Goal: Task Accomplishment & Management: Use online tool/utility

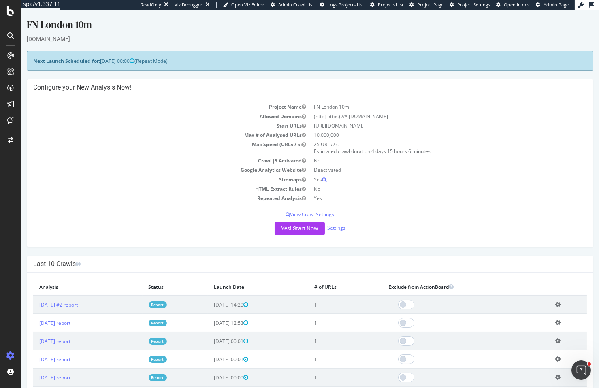
click at [290, 221] on div "Project Name FN London 10m Allowed Domains (http|https)://*.fnlondon.com Start …" at bounding box center [310, 171] width 566 height 151
click at [289, 227] on button "Yes! Start Now" at bounding box center [300, 228] width 50 height 13
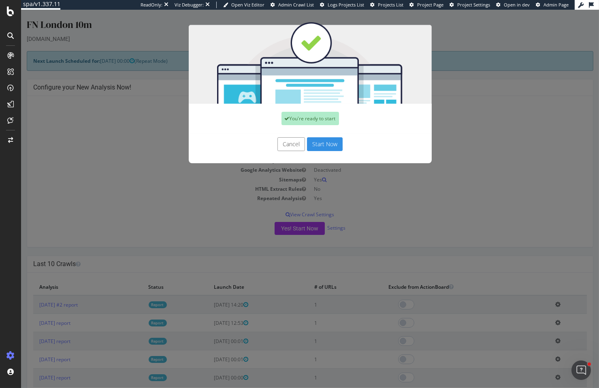
click at [315, 141] on button "Start Now" at bounding box center [325, 144] width 36 height 14
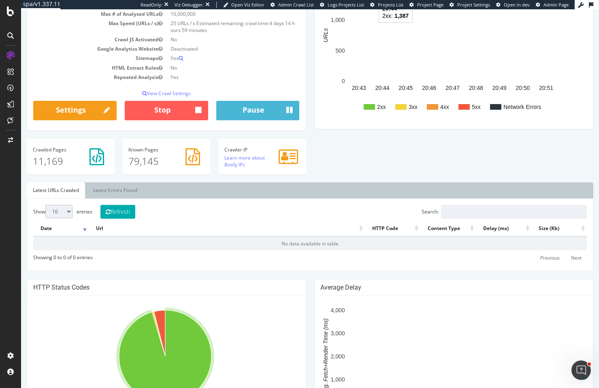
scroll to position [74, 0]
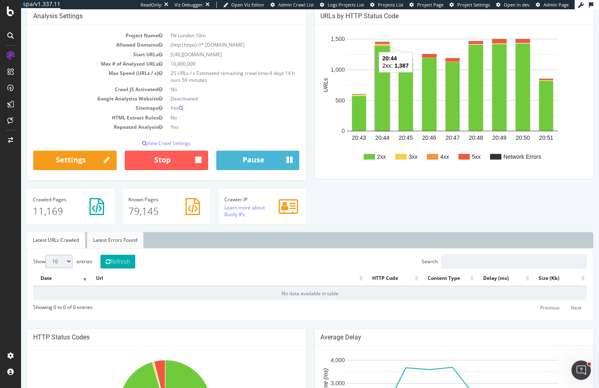
click at [98, 232] on link "Latest Errors Found" at bounding box center [115, 240] width 56 height 16
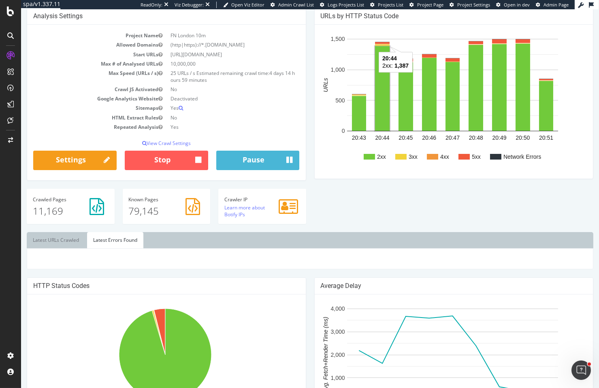
click at [100, 235] on link "Latest Errors Found" at bounding box center [115, 240] width 56 height 16
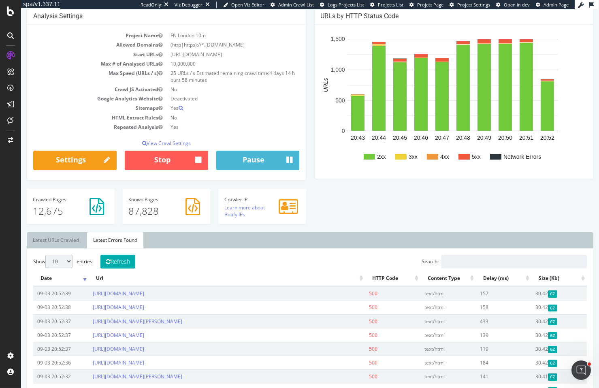
scroll to position [0, 0]
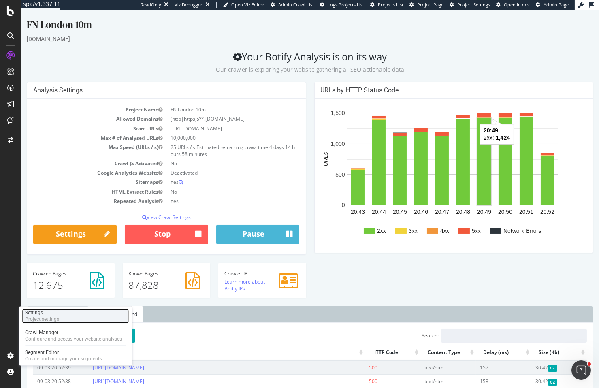
click at [48, 320] on div "Project settings" at bounding box center [42, 319] width 34 height 6
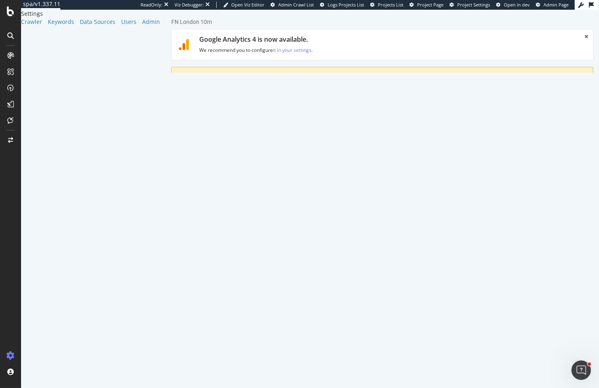
click at [244, 126] on link "Advanced Settings" at bounding box center [234, 119] width 62 height 22
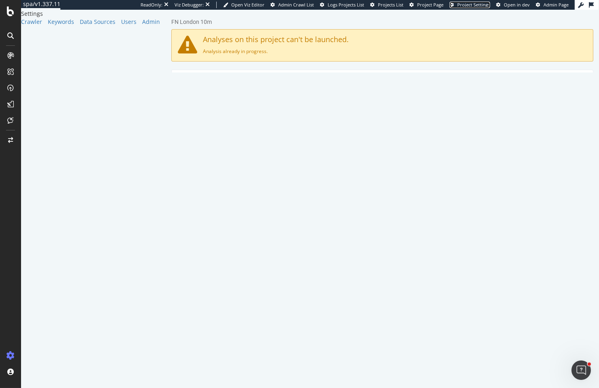
click at [472, 4] on span "Project Settings" at bounding box center [473, 5] width 33 height 6
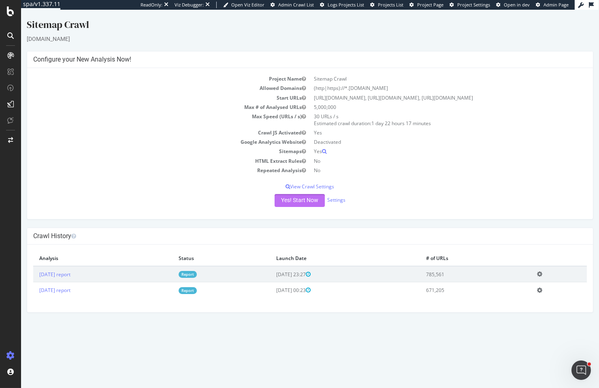
click at [306, 207] on button "Yes! Start Now" at bounding box center [300, 200] width 50 height 13
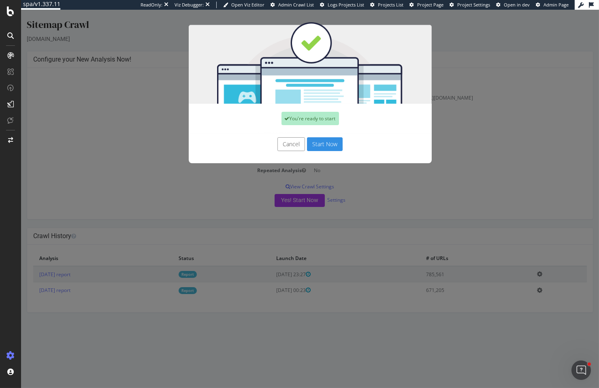
click at [324, 143] on button "Start Now" at bounding box center [325, 144] width 36 height 14
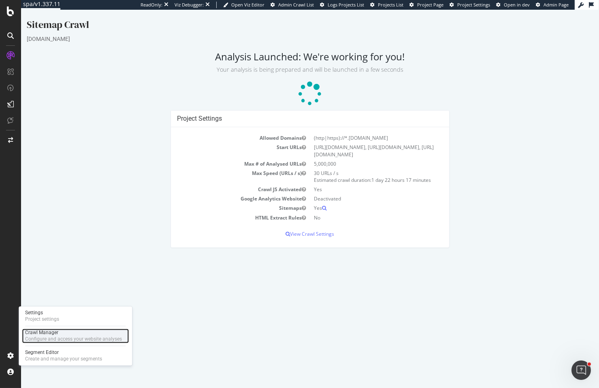
click at [43, 342] on div "Configure and access your website analyses" at bounding box center [73, 339] width 97 height 6
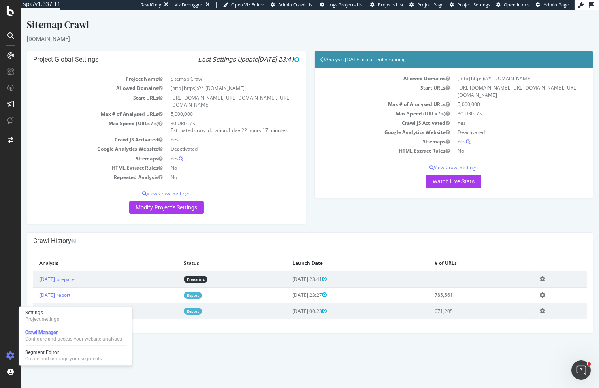
click at [92, 250] on div "Crawl History" at bounding box center [310, 241] width 566 height 17
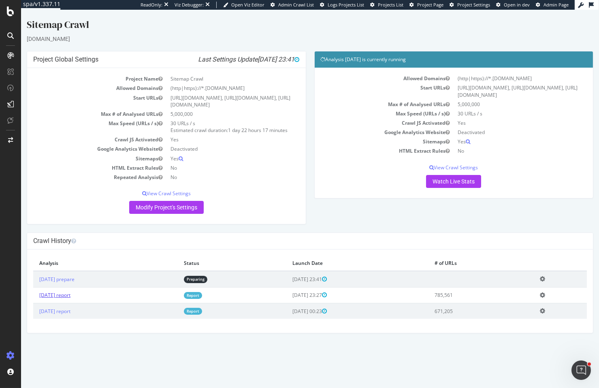
click at [70, 299] on link "2025 Jul. 11th report" at bounding box center [54, 295] width 31 height 7
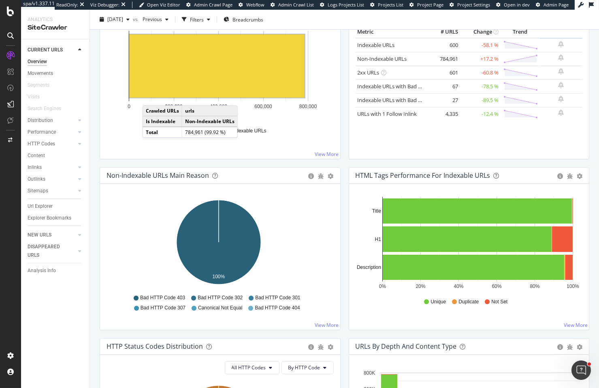
scroll to position [12, 0]
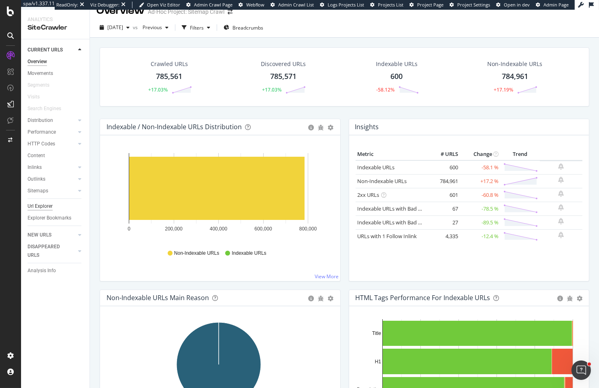
click at [37, 206] on div "Url Explorer" at bounding box center [40, 206] width 25 height 9
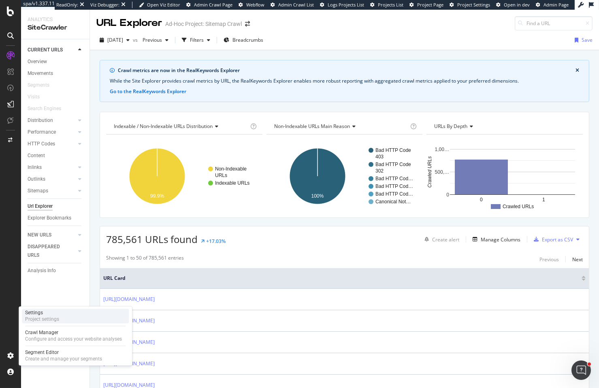
click at [40, 318] on div "Project settings" at bounding box center [42, 319] width 34 height 6
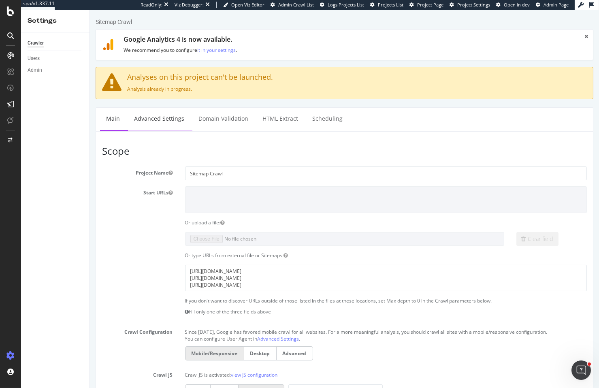
click at [176, 115] on link "Advanced Settings" at bounding box center [159, 119] width 62 height 22
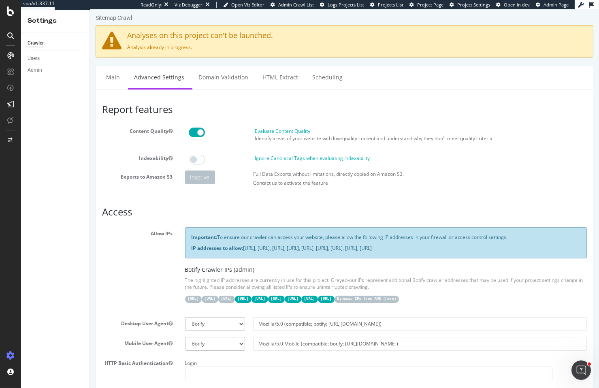
scroll to position [77, 0]
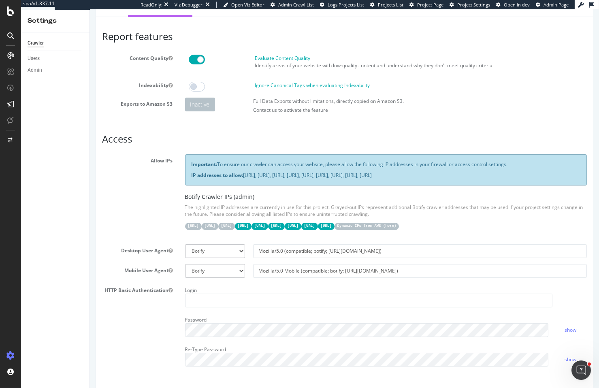
click at [431, 5] on span "Project Page" at bounding box center [430, 5] width 26 height 6
click at [441, 7] on span "Project Page" at bounding box center [430, 5] width 26 height 6
click at [469, 6] on span "Project Settings" at bounding box center [473, 5] width 33 height 6
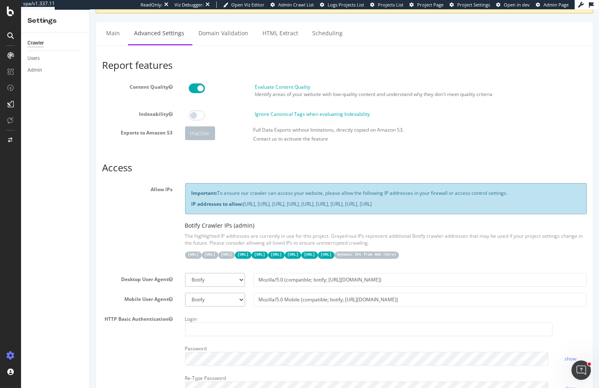
scroll to position [0, 0]
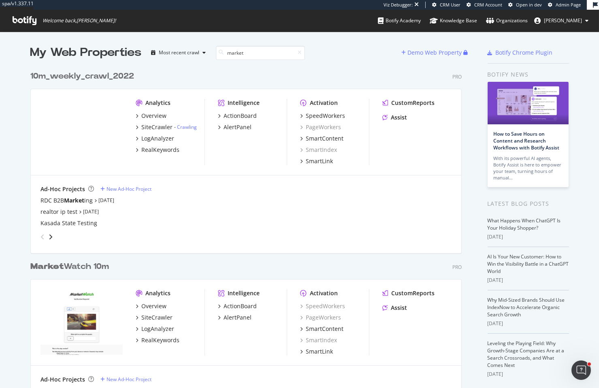
scroll to position [6, 6]
type input "market"
click at [159, 318] on div "SiteCrawler" at bounding box center [156, 318] width 31 height 8
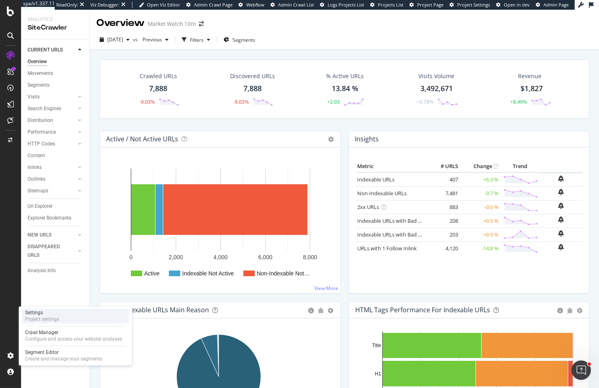
click at [53, 318] on div "Project settings" at bounding box center [42, 319] width 34 height 6
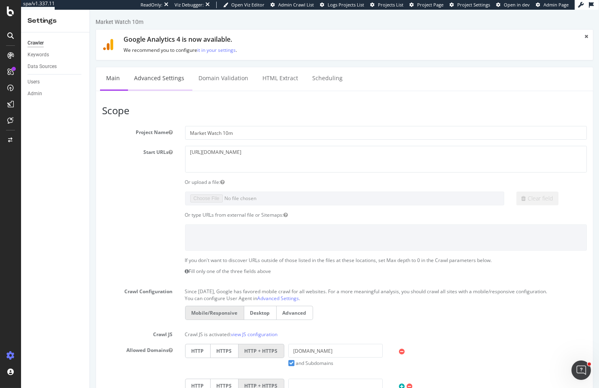
click at [164, 86] on link "Advanced Settings" at bounding box center [159, 78] width 62 height 22
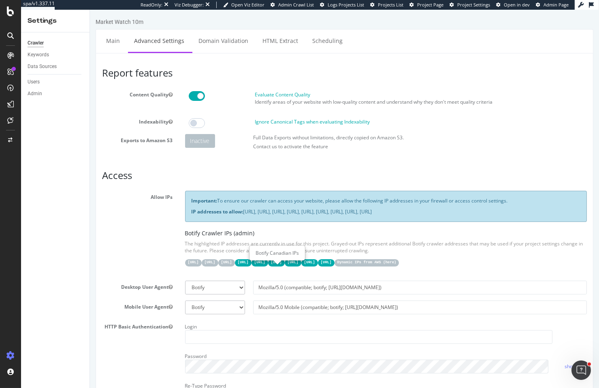
click at [235, 266] on code "[URL]" at bounding box center [226, 262] width 17 height 7
click at [218, 266] on code "[URL]" at bounding box center [209, 262] width 17 height 7
click at [201, 266] on code "31.41.37.0/24" at bounding box center [193, 262] width 17 height 7
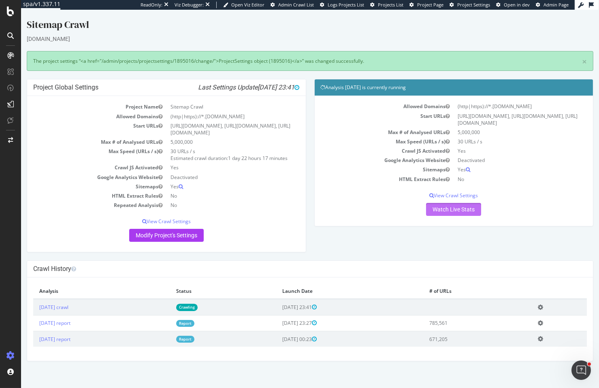
click at [451, 216] on link "Watch Live Stats" at bounding box center [453, 209] width 55 height 13
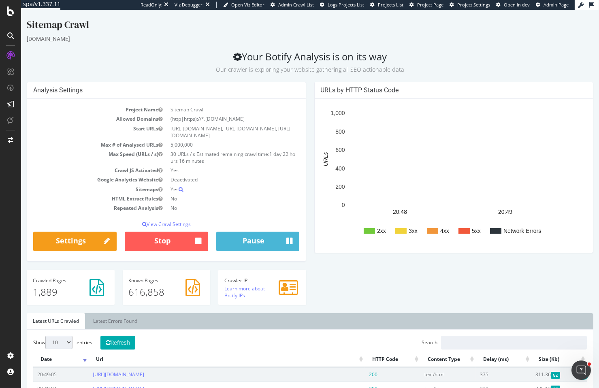
scroll to position [120, 0]
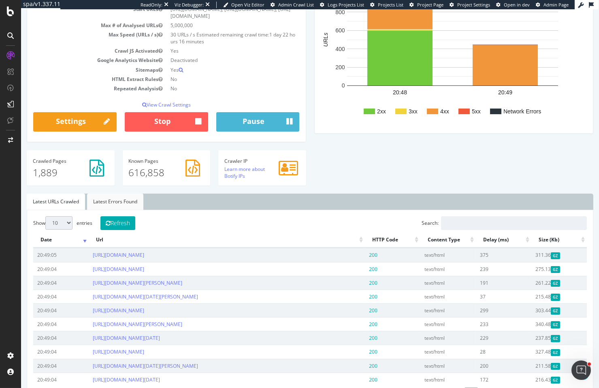
click at [113, 210] on link "Latest Errors Found" at bounding box center [115, 202] width 56 height 16
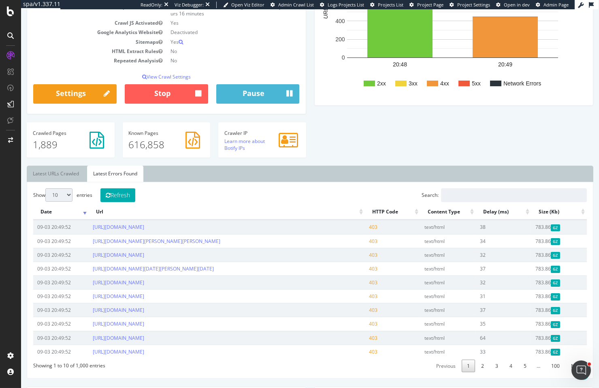
scroll to position [49, 0]
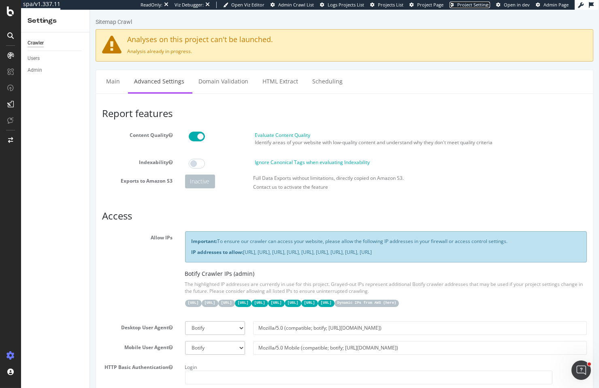
click at [476, 6] on span "Project Settings" at bounding box center [473, 5] width 33 height 6
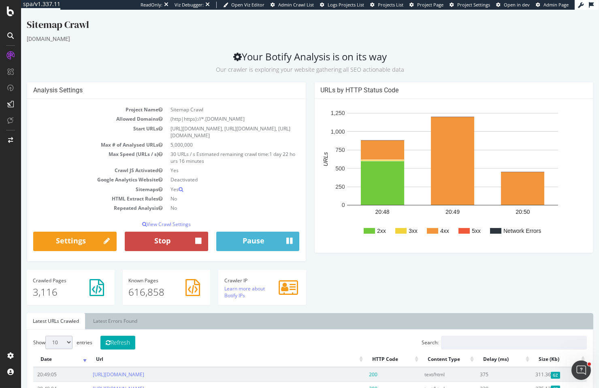
click at [182, 251] on button "Stop" at bounding box center [166, 241] width 83 height 19
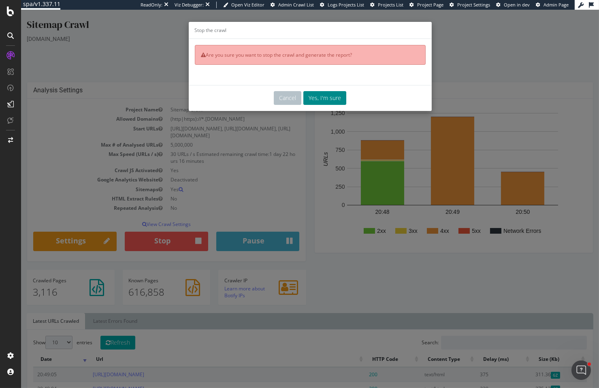
click at [333, 97] on button "Yes, I'm sure" at bounding box center [324, 98] width 43 height 14
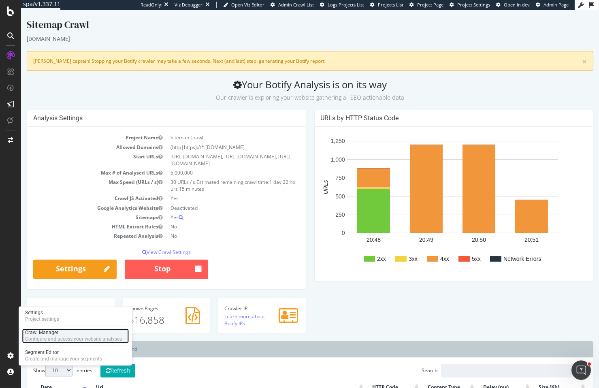
click at [58, 333] on div "Crawl Manager" at bounding box center [73, 333] width 97 height 6
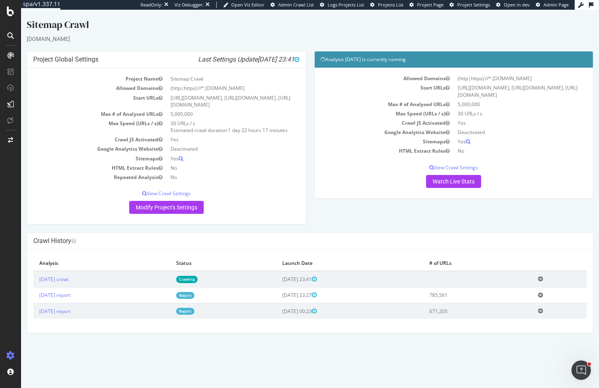
click at [543, 282] on icon at bounding box center [540, 279] width 5 height 6
click at [517, 308] on link "Delete analysis" at bounding box center [510, 302] width 65 height 11
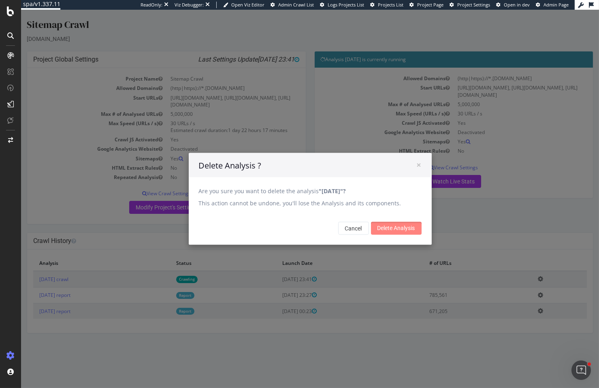
click at [413, 224] on input "Delete Analysis" at bounding box center [396, 228] width 51 height 13
click at [377, 224] on input "Delete Analysis" at bounding box center [396, 228] width 51 height 13
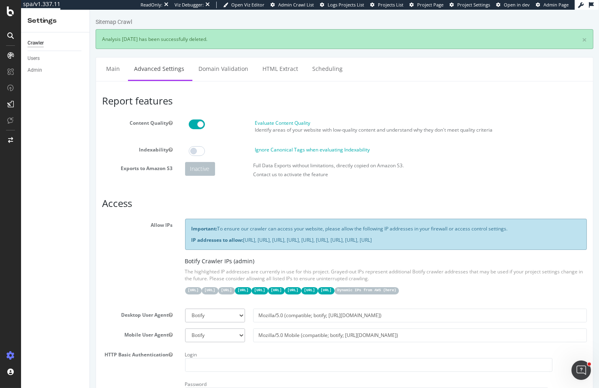
scroll to position [4, 0]
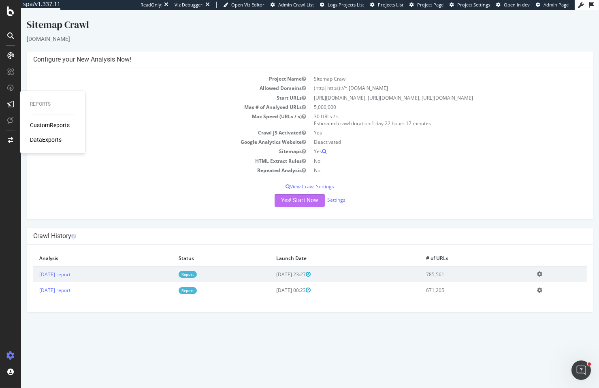
click at [306, 207] on button "Yes! Start Now" at bounding box center [300, 200] width 50 height 13
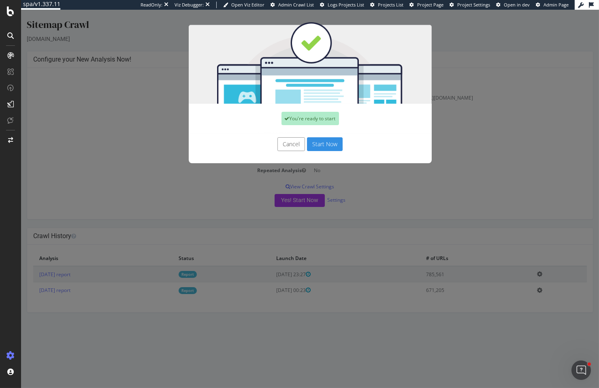
click at [333, 144] on button "Start Now" at bounding box center [325, 144] width 36 height 14
